Goal: Information Seeking & Learning: Learn about a topic

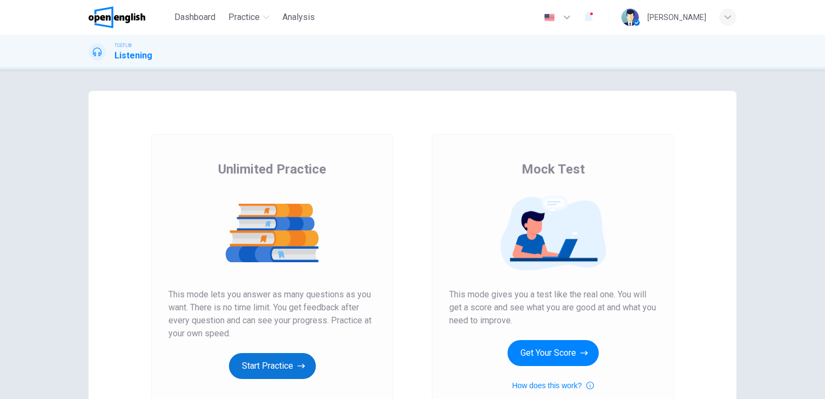
click at [261, 362] on button "Start Practice" at bounding box center [272, 366] width 87 height 26
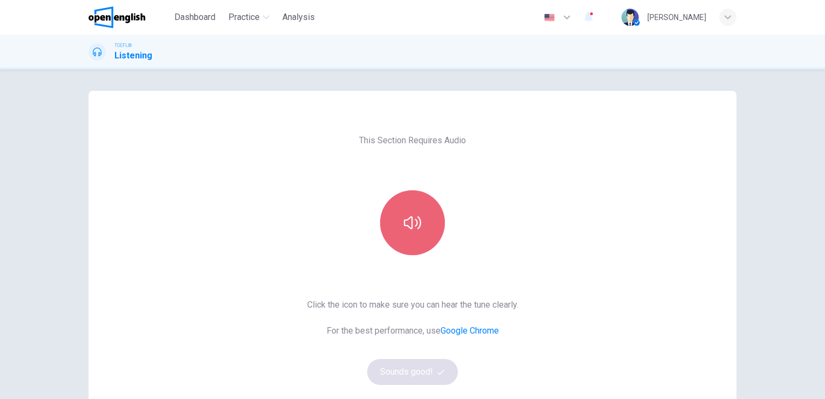
click at [400, 216] on button "button" at bounding box center [412, 222] width 65 height 65
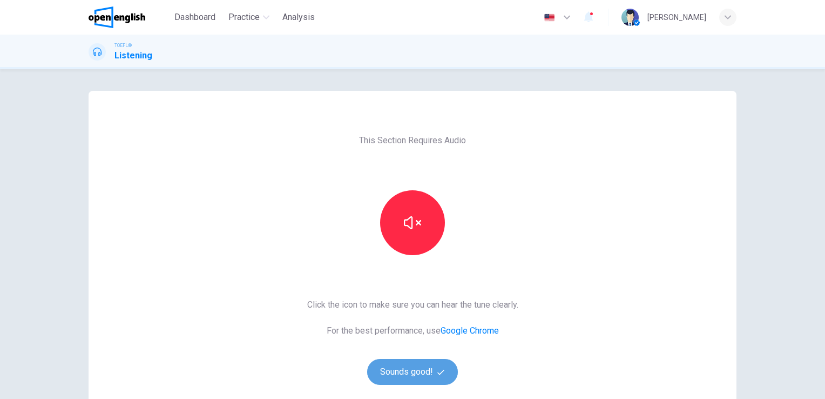
click at [406, 378] on button "Sounds good!" at bounding box center [412, 372] width 91 height 26
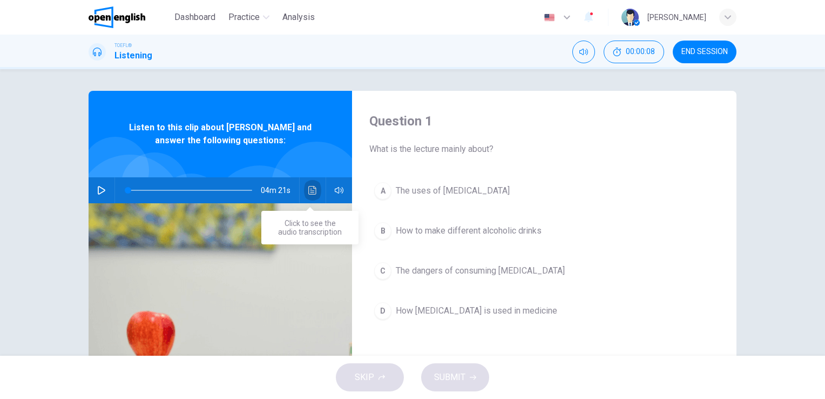
click at [308, 193] on icon "Click to see the audio transcription" at bounding box center [312, 190] width 9 height 9
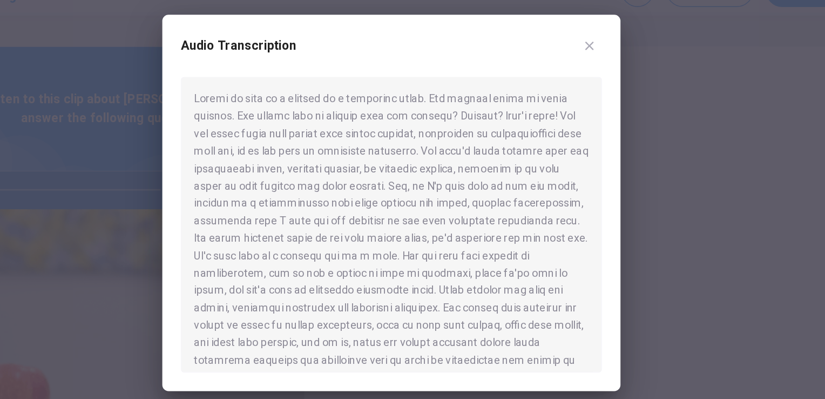
click at [631, 140] on div at bounding box center [412, 199] width 825 height 399
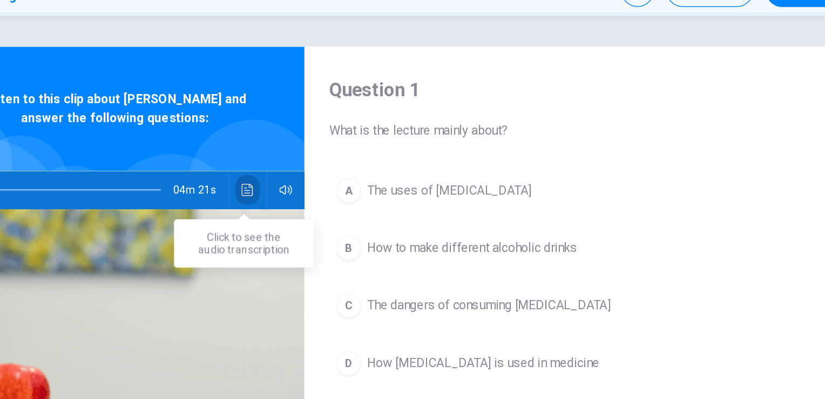
click at [309, 187] on icon "Click to see the audio transcription" at bounding box center [312, 190] width 9 height 9
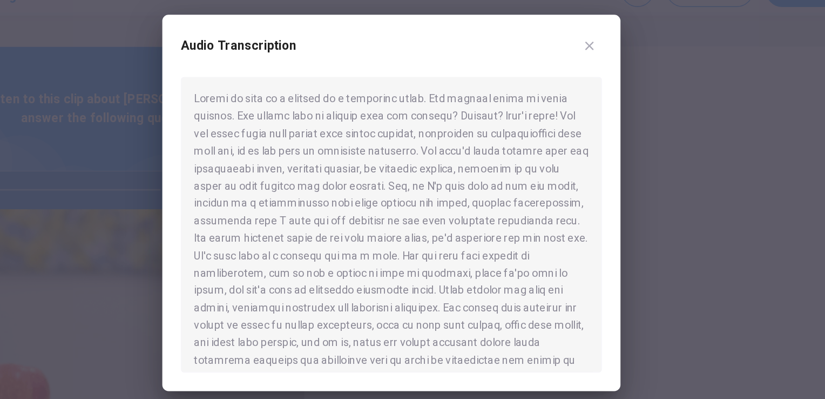
drag, startPoint x: 356, startPoint y: 291, endPoint x: 374, endPoint y: 290, distance: 17.9
click at [374, 290] on div at bounding box center [412, 214] width 293 height 205
drag, startPoint x: 461, startPoint y: 290, endPoint x: 413, endPoint y: 239, distance: 70.3
click at [413, 239] on div at bounding box center [412, 214] width 293 height 205
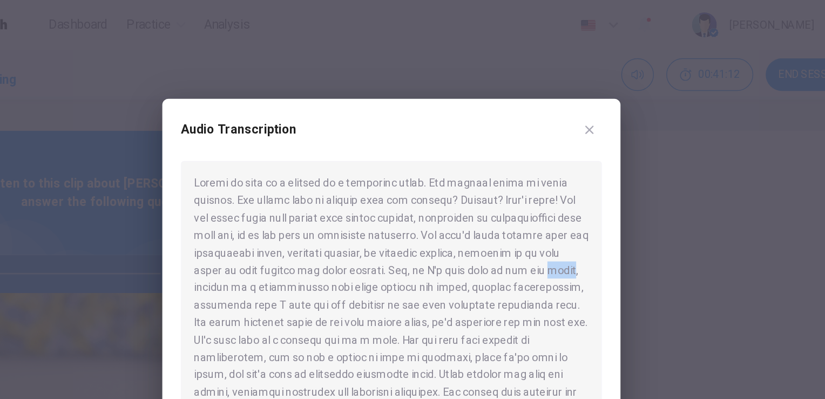
click at [619, 56] on div at bounding box center [412, 199] width 825 height 399
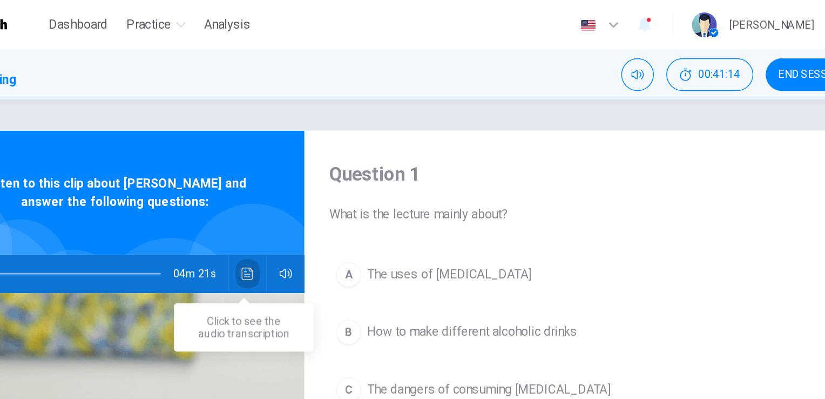
click at [309, 189] on icon "Click to see the audio transcription" at bounding box center [312, 190] width 9 height 9
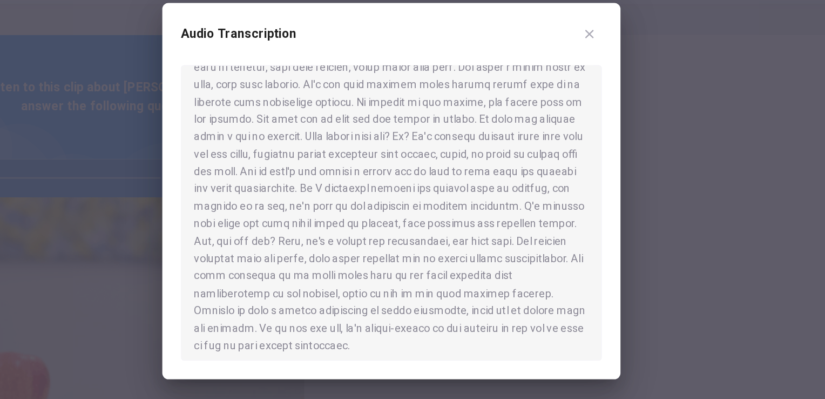
scroll to position [381, 0]
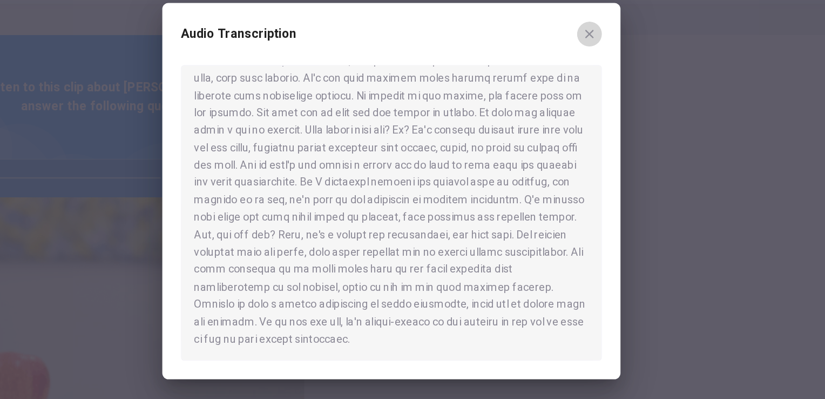
click at [548, 93] on icon "button" at bounding box center [550, 90] width 9 height 9
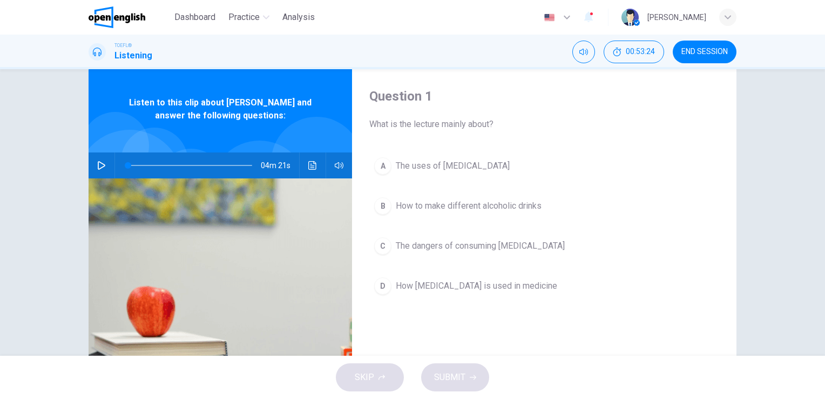
scroll to position [32, 0]
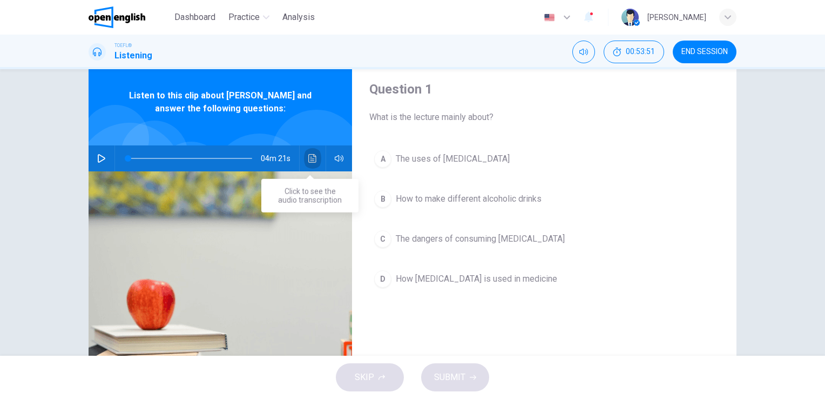
click at [309, 157] on icon "Click to see the audio transcription" at bounding box center [312, 158] width 8 height 9
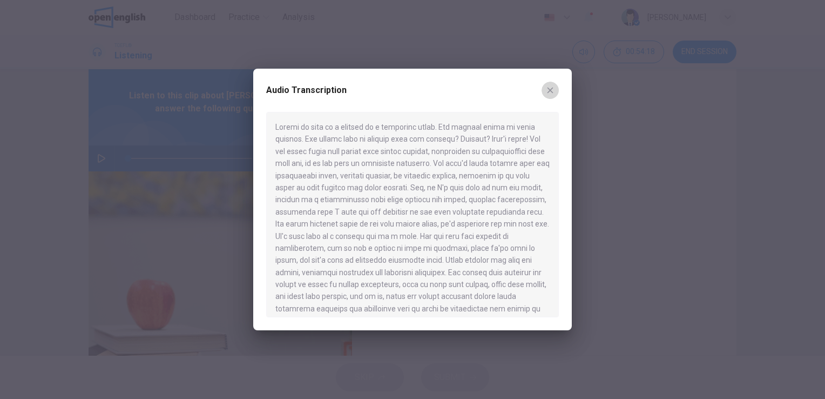
click at [554, 91] on icon "button" at bounding box center [550, 90] width 9 height 9
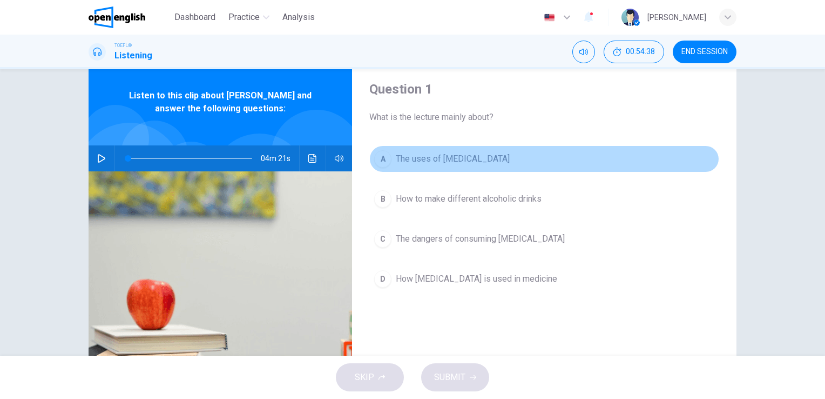
click at [409, 163] on span "The uses of [MEDICAL_DATA]" at bounding box center [453, 158] width 114 height 13
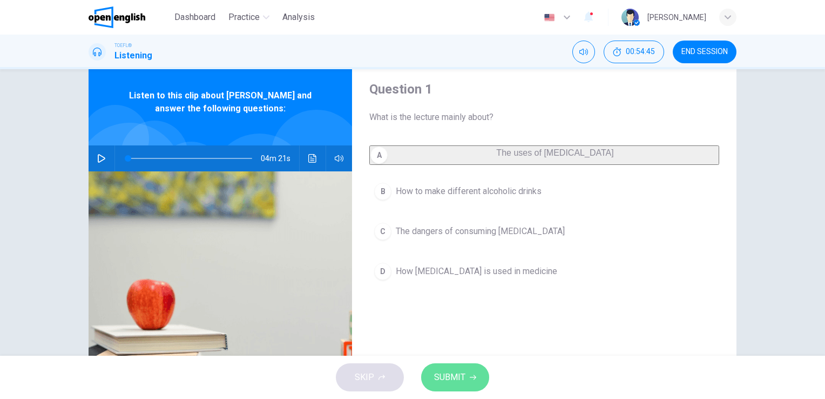
click at [453, 374] on span "SUBMIT" at bounding box center [449, 376] width 31 height 15
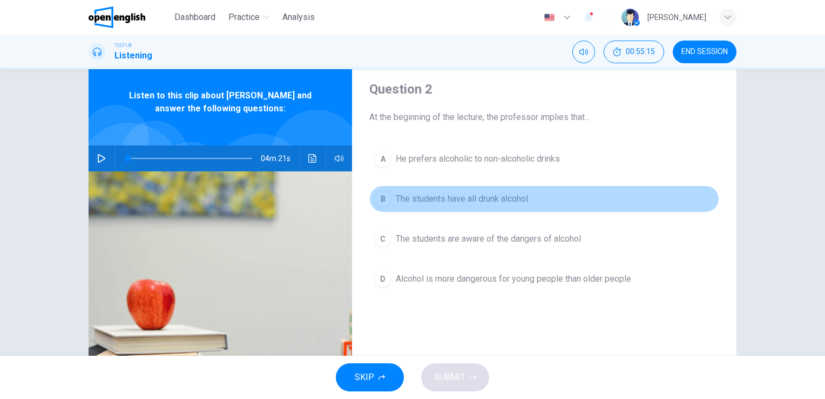
click at [438, 201] on span "The students have all drunk alcohol" at bounding box center [462, 198] width 132 height 13
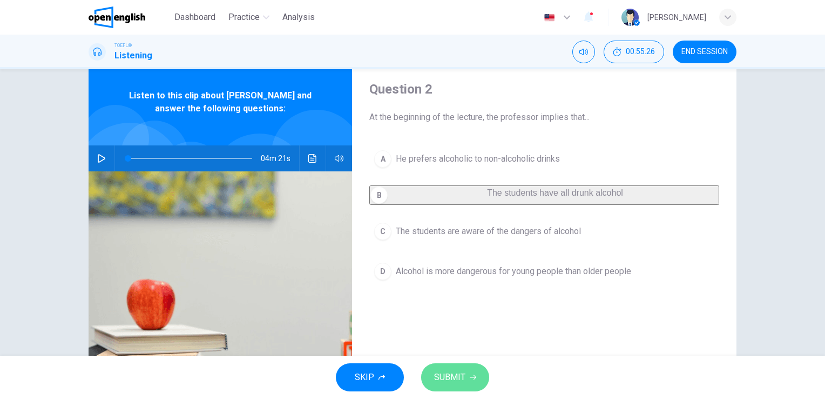
click at [469, 373] on button "SUBMIT" at bounding box center [455, 377] width 68 height 28
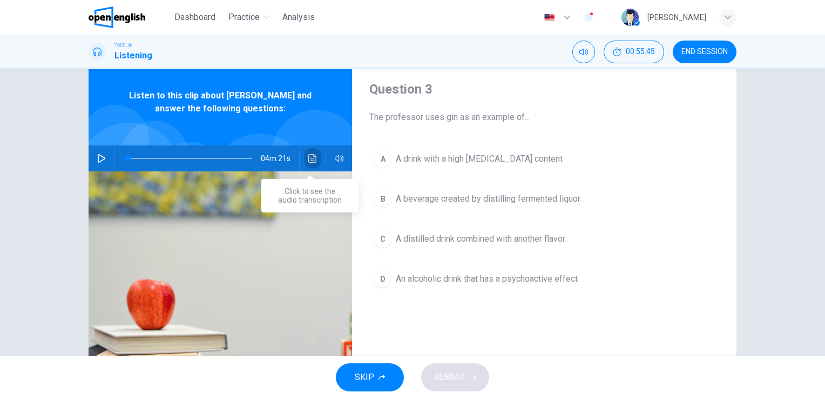
click at [310, 158] on icon "Click to see the audio transcription" at bounding box center [312, 158] width 9 height 9
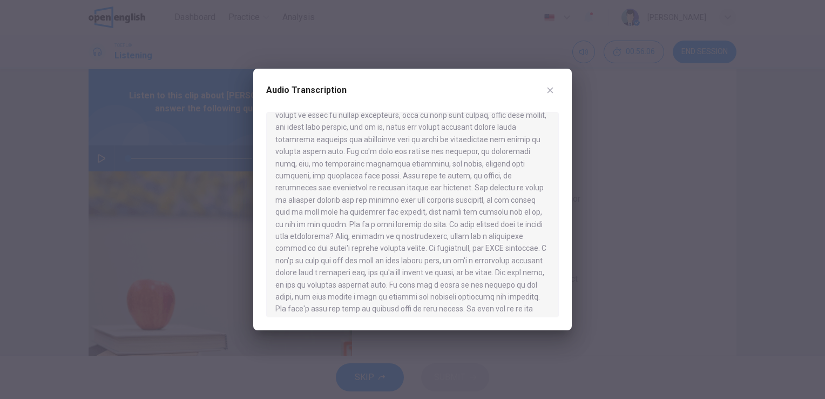
scroll to position [218, 0]
click at [549, 93] on icon "button" at bounding box center [550, 90] width 9 height 9
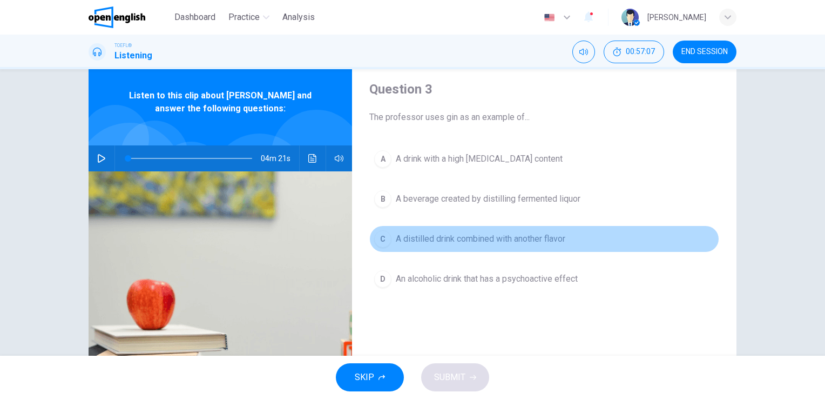
click at [441, 242] on span "A distilled drink combined with another flavor" at bounding box center [481, 238] width 170 height 13
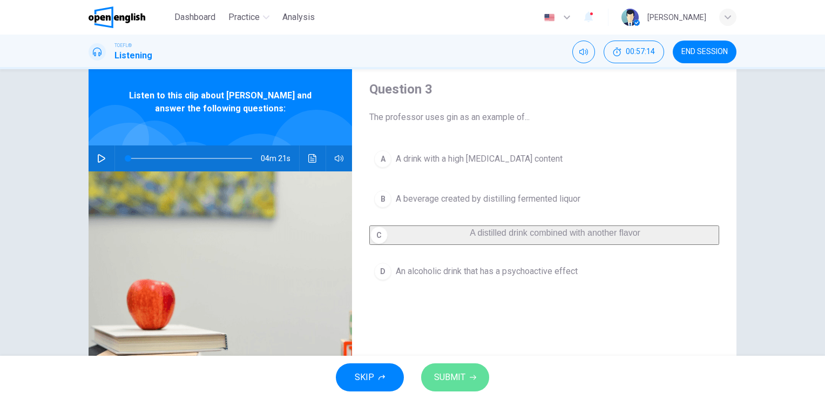
click at [450, 372] on span "SUBMIT" at bounding box center [449, 376] width 31 height 15
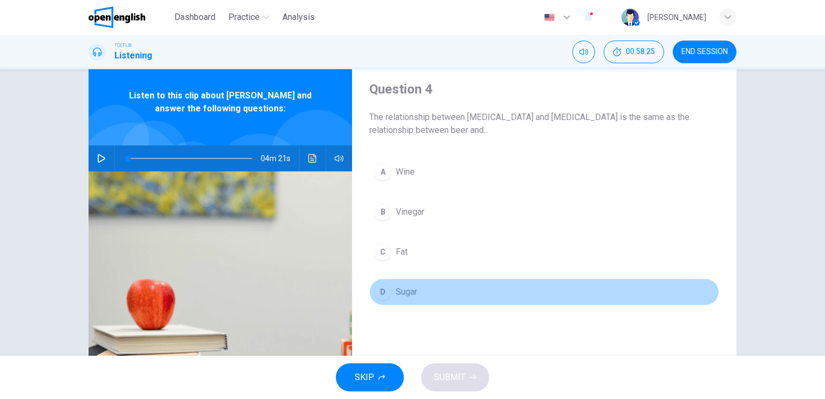
click at [402, 290] on span "Sugar" at bounding box center [407, 291] width 22 height 13
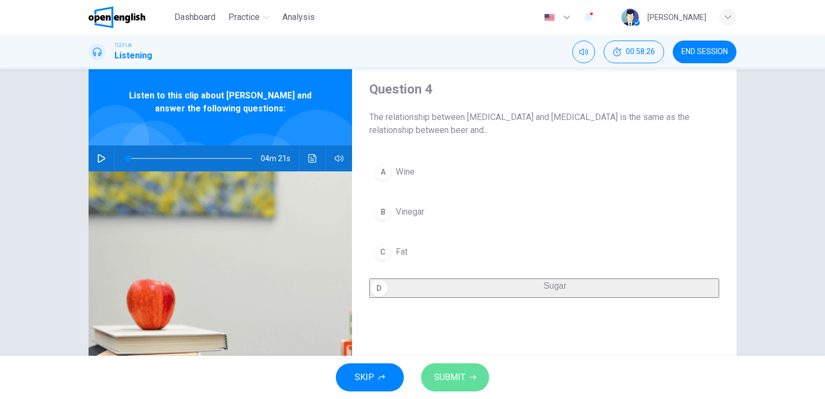
click at [455, 376] on span "SUBMIT" at bounding box center [449, 376] width 31 height 15
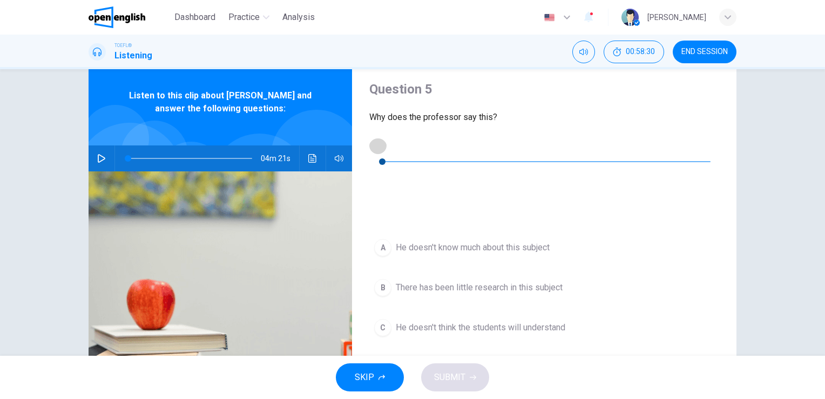
click at [376, 146] on icon "button" at bounding box center [378, 145] width 8 height 9
type input "*"
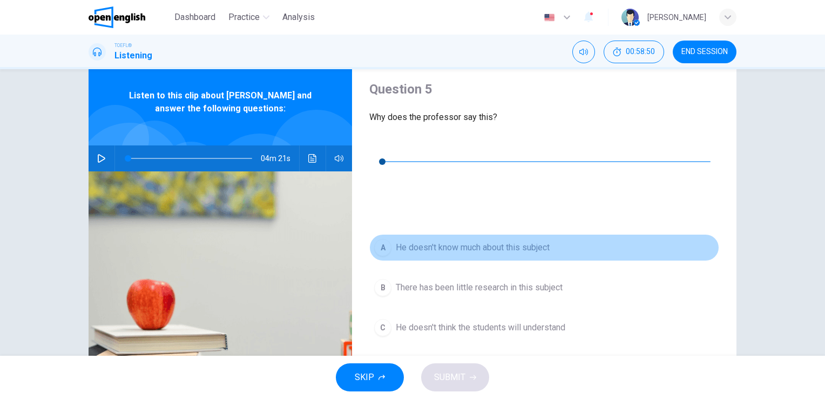
click at [460, 241] on span "He doesn't know much about this subject" at bounding box center [473, 247] width 154 height 13
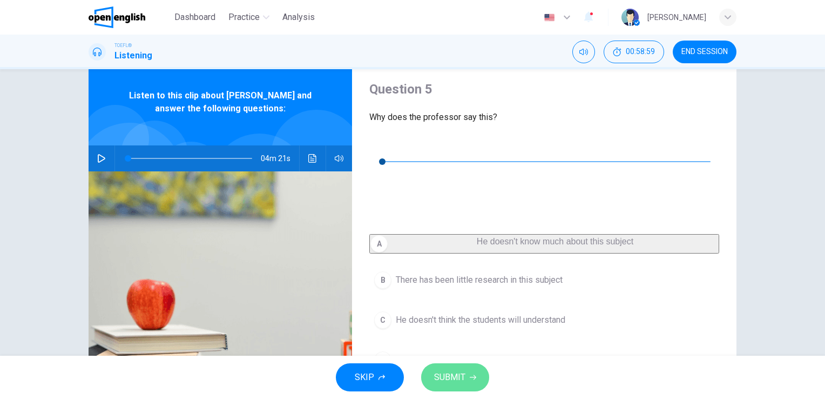
click at [464, 374] on span "SUBMIT" at bounding box center [449, 376] width 31 height 15
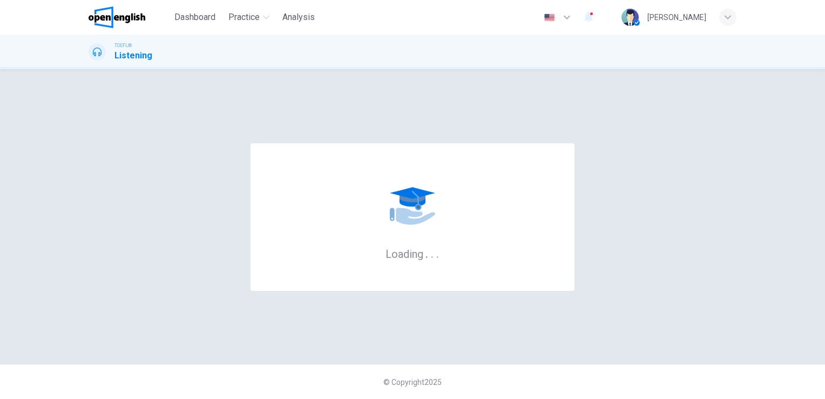
scroll to position [0, 0]
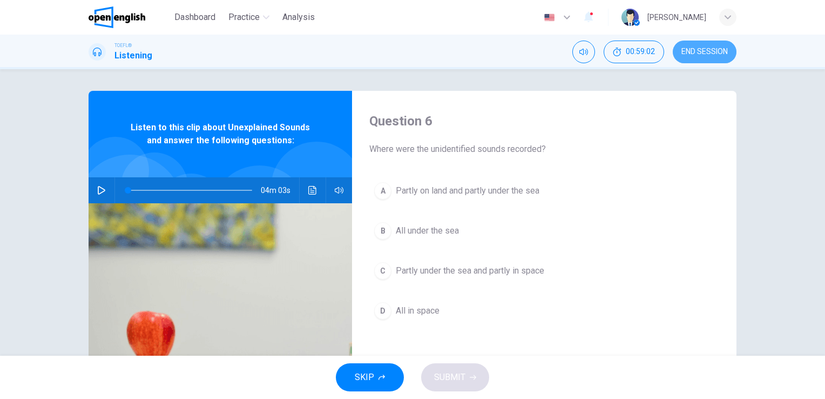
click at [694, 51] on span "END SESSION" at bounding box center [705, 52] width 46 height 9
